Goal: Information Seeking & Learning: Learn about a topic

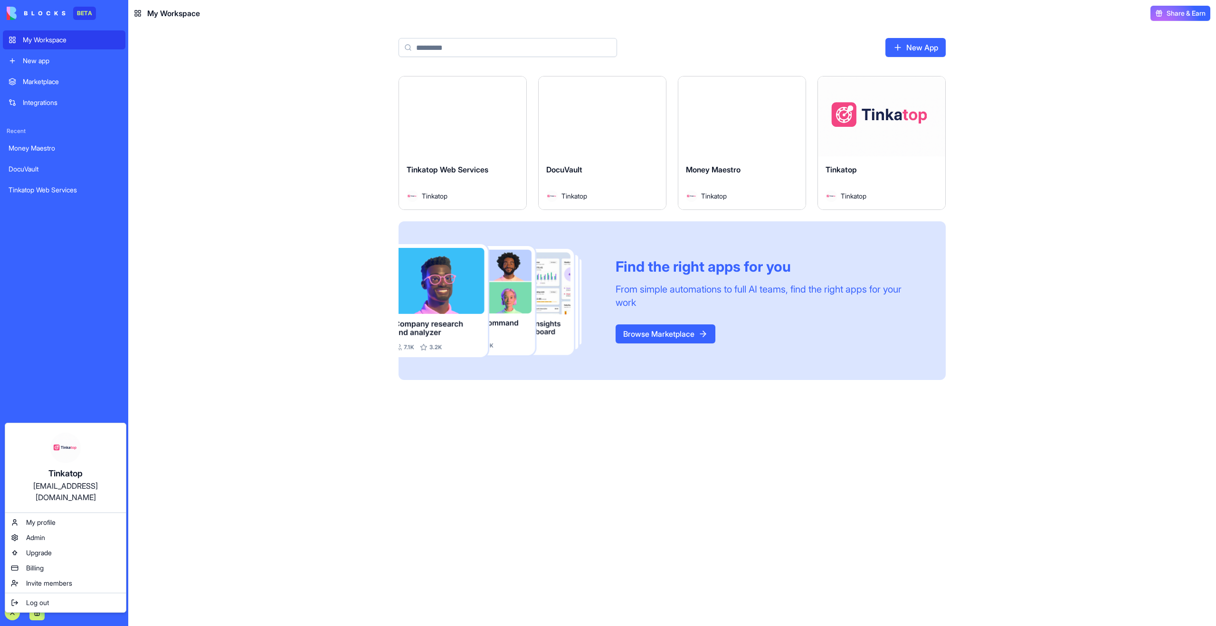
click at [13, 616] on html "BETA My Workspace New app Marketplace Integrations Recent Money Maestro DocuVau…" at bounding box center [608, 313] width 1216 height 626
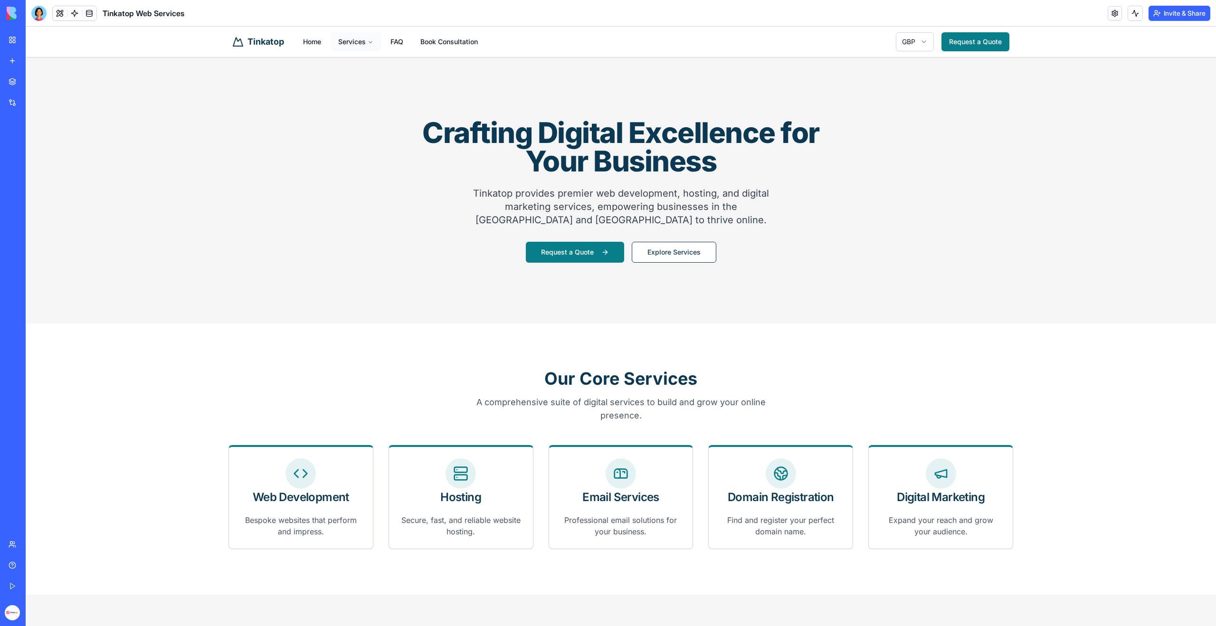
click at [356, 44] on button "Services" at bounding box center [356, 41] width 50 height 19
click at [391, 39] on link "FAQ" at bounding box center [397, 41] width 28 height 19
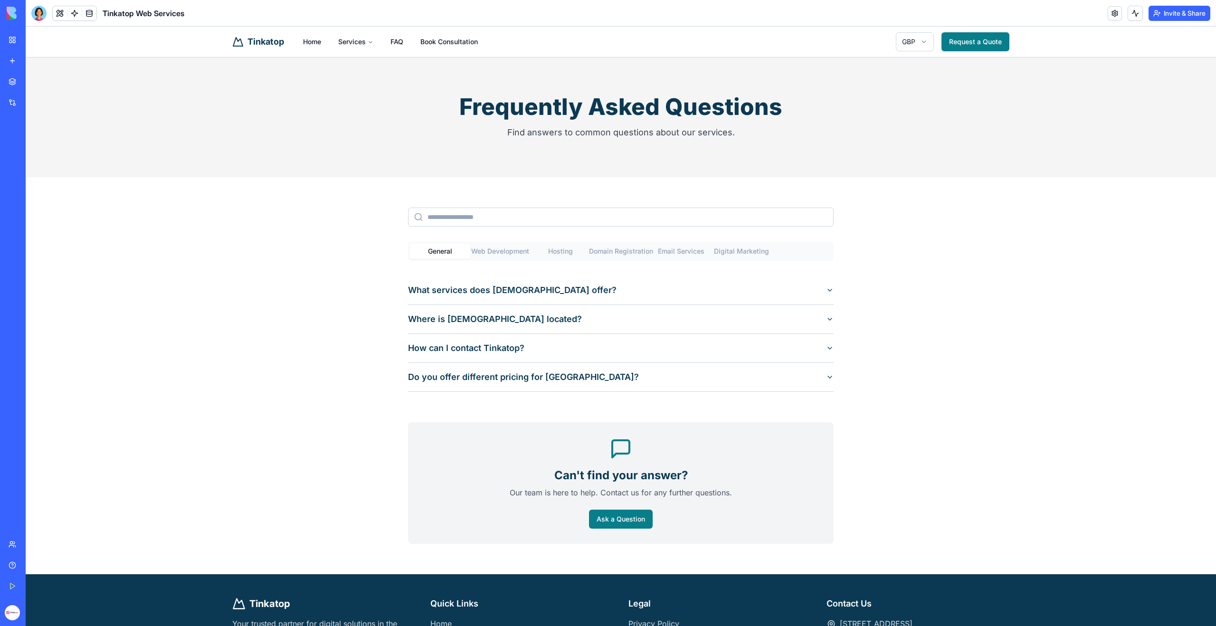
click at [525, 296] on button "What services does Tinkatop offer?" at bounding box center [621, 290] width 426 height 29
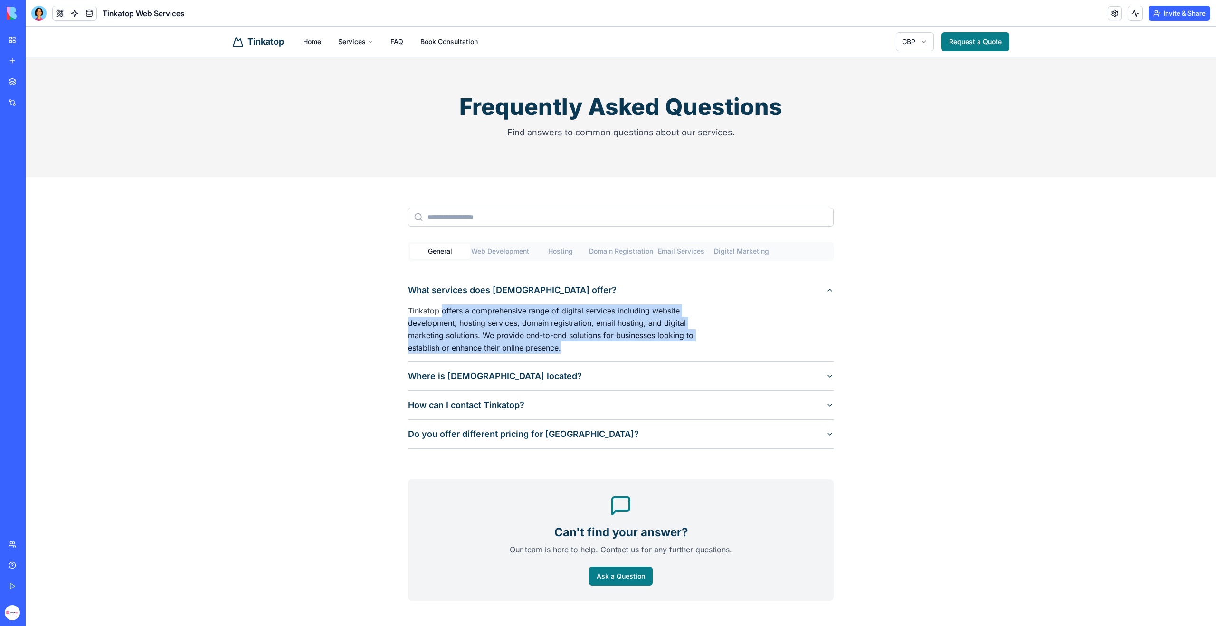
drag, startPoint x: 442, startPoint y: 312, endPoint x: 692, endPoint y: 343, distance: 251.8
click at [692, 343] on div "Tinkatop offers a comprehensive range of digital services including website dev…" at bounding box center [562, 333] width 309 height 57
copy div "offers a comprehensive range of digital services including website development,…"
click at [745, 384] on button "Where is Tinkatop located?" at bounding box center [621, 376] width 426 height 29
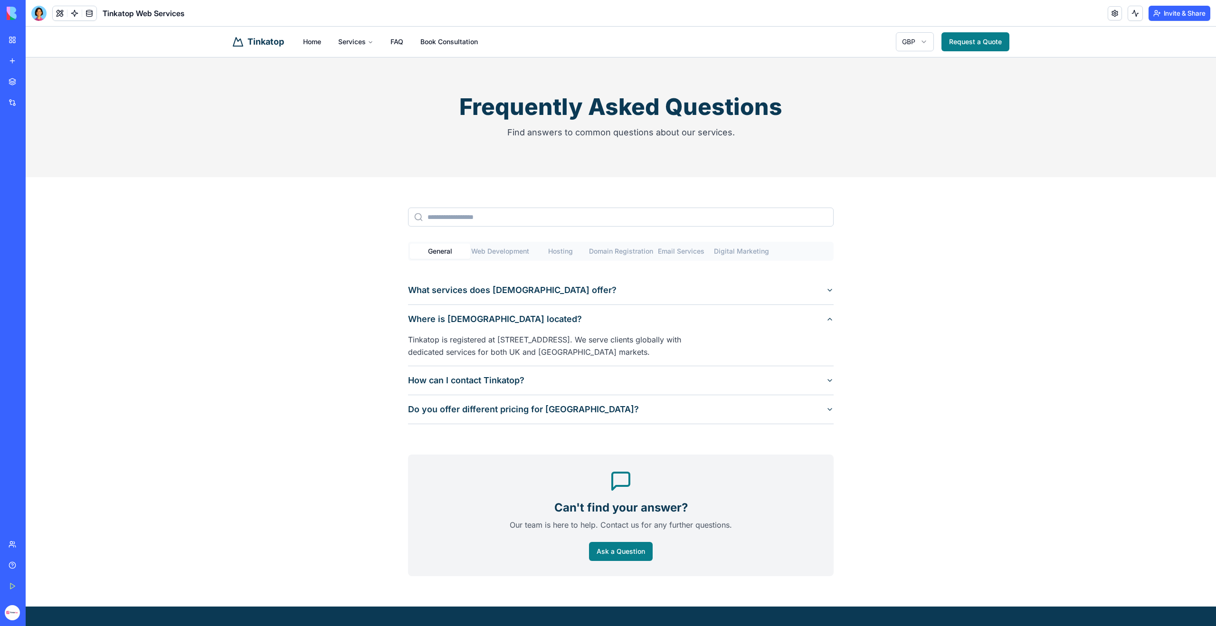
click at [725, 411] on button "Do you offer different pricing for Ghana?" at bounding box center [621, 409] width 426 height 29
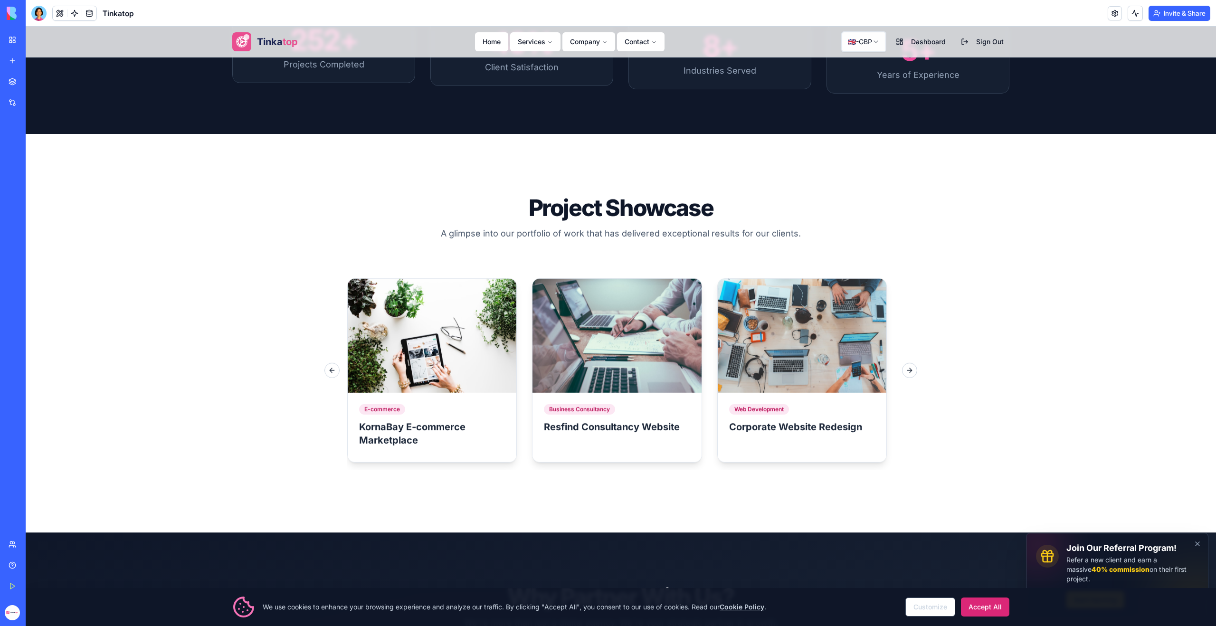
scroll to position [879, 0]
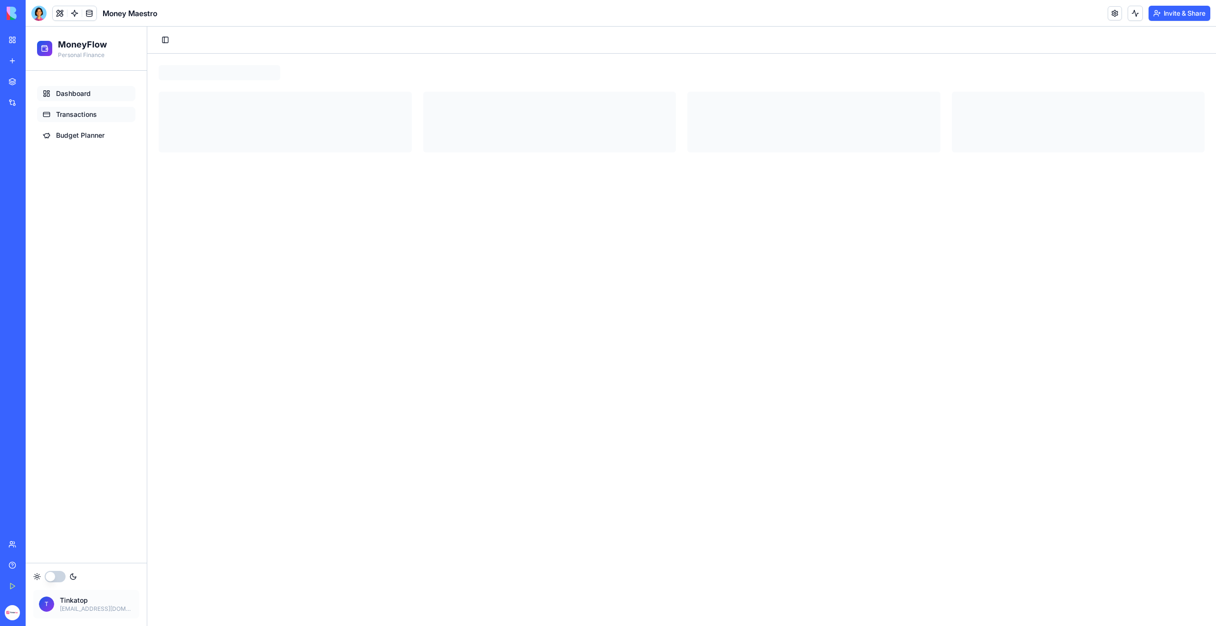
click at [74, 116] on span "Transactions" at bounding box center [76, 115] width 41 height 10
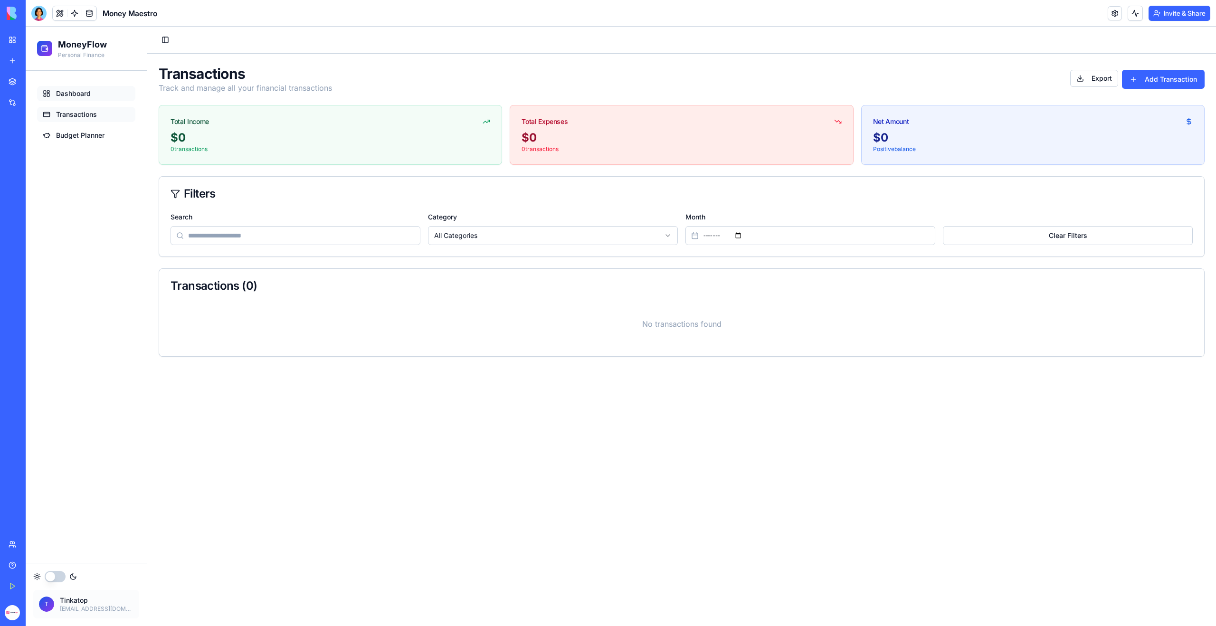
click at [77, 93] on span "Dashboard" at bounding box center [73, 94] width 35 height 10
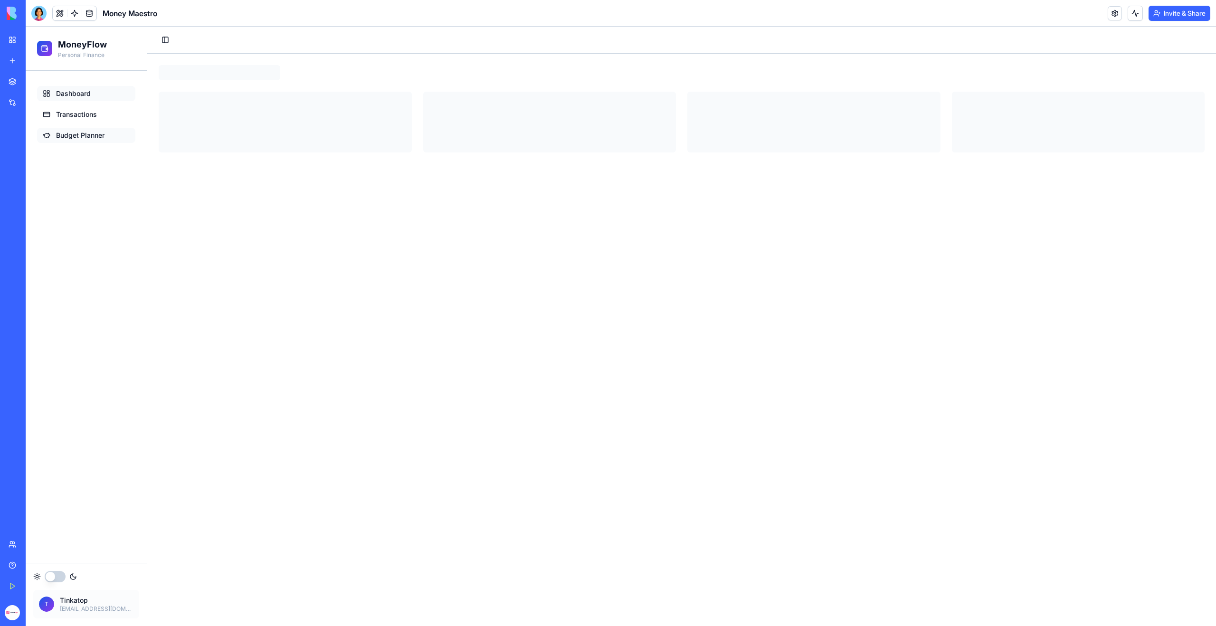
click at [75, 138] on span "Budget Planner" at bounding box center [80, 136] width 48 height 10
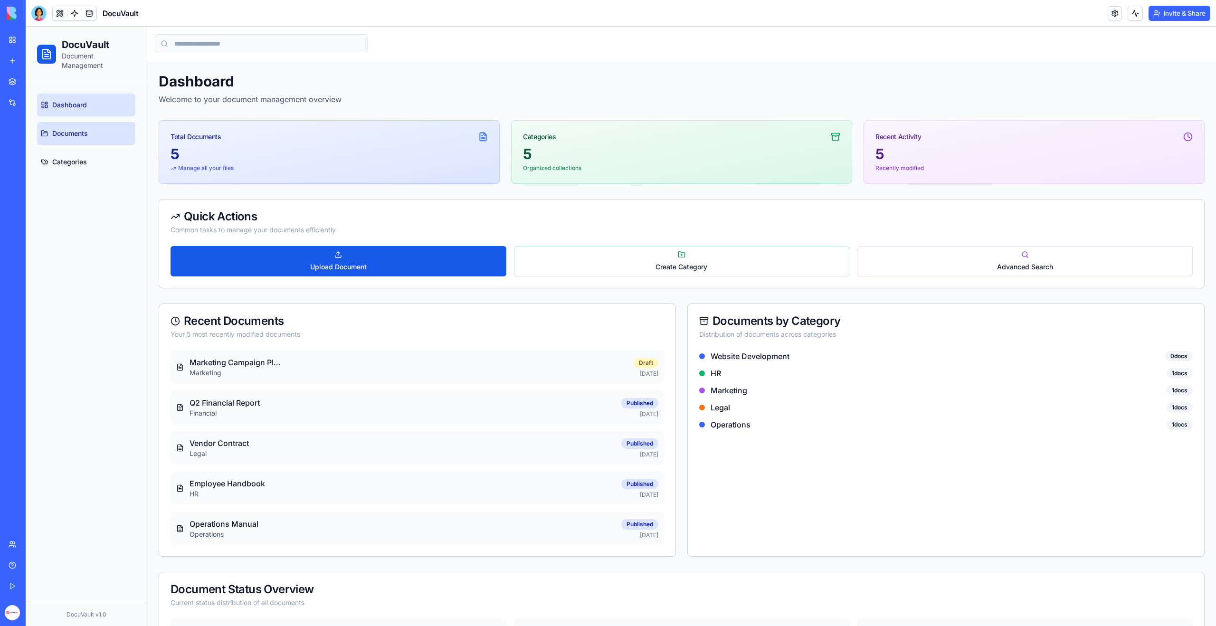
click at [78, 138] on span "Documents" at bounding box center [70, 134] width 36 height 10
